Goal: Navigation & Orientation: Find specific page/section

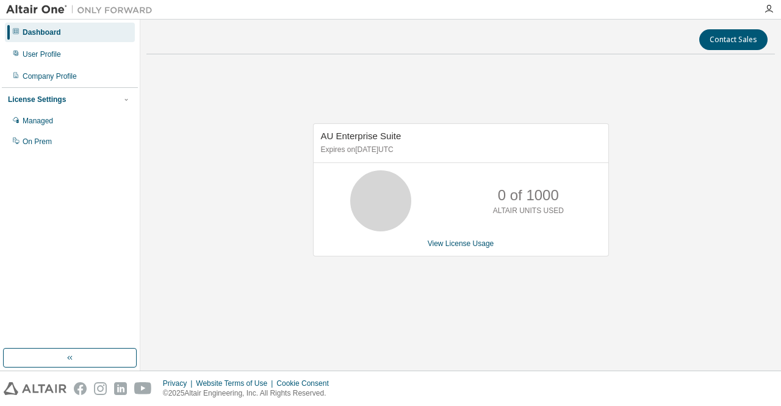
click at [414, 368] on div "Contact Sales AU Enterprise Suite Expires on [DATE] UTC 0 of 1000 ALTAIR UNITS …" at bounding box center [460, 195] width 640 height 351
click at [284, 180] on div "AU Enterprise Suite Expires on [DATE] UTC 0 of 1000 ALTAIR UNITS USED View Lice…" at bounding box center [460, 195] width 628 height 263
